Goal: Information Seeking & Learning: Learn about a topic

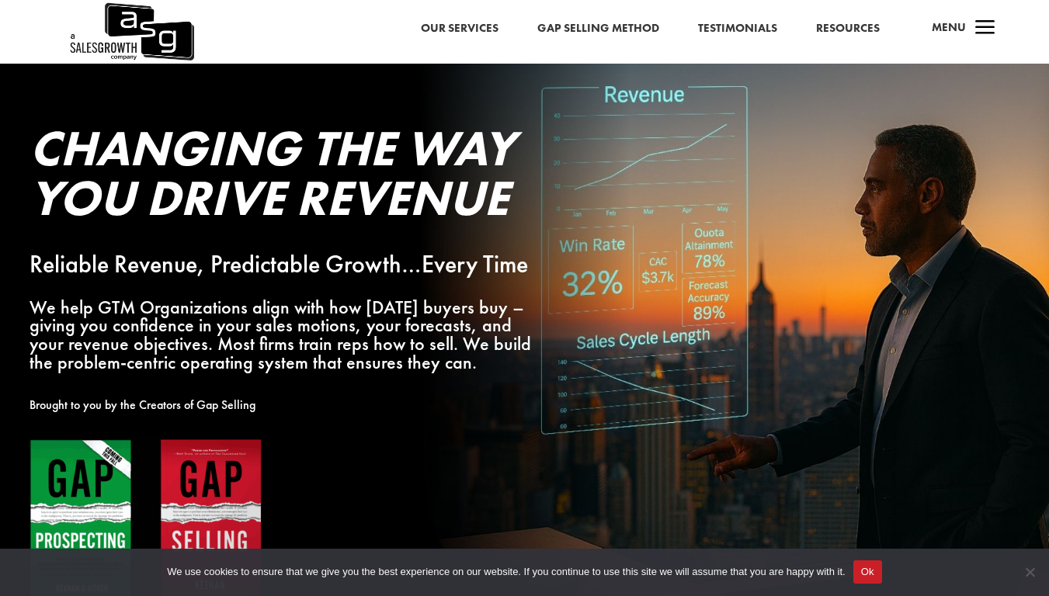
click at [867, 572] on button "Ok" at bounding box center [867, 572] width 29 height 23
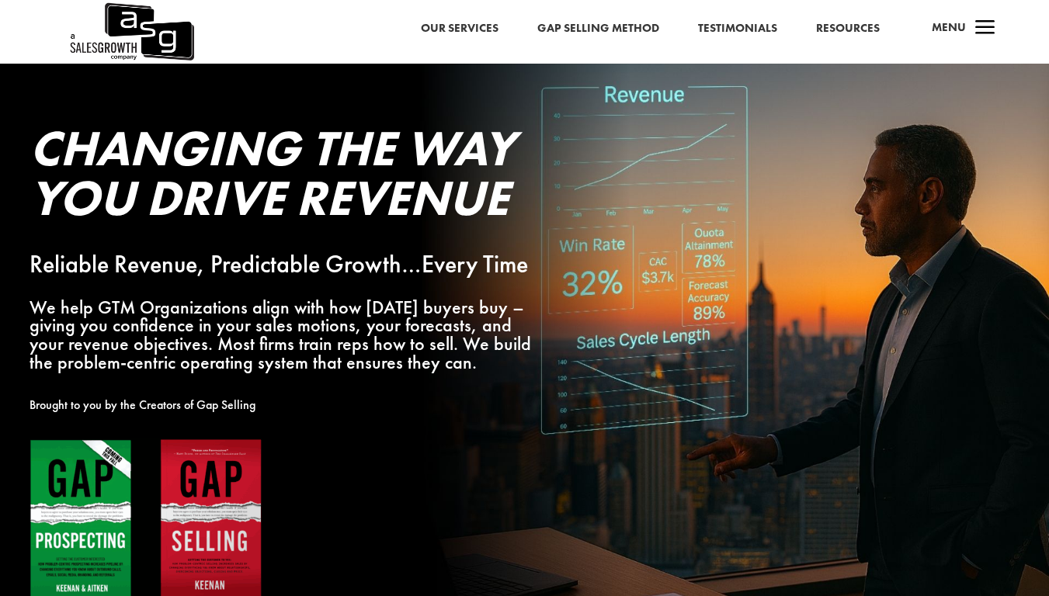
click at [1030, 572] on span "Cookie Notice" at bounding box center [1030, 573] width 16 height 16
